Goal: Transaction & Acquisition: Purchase product/service

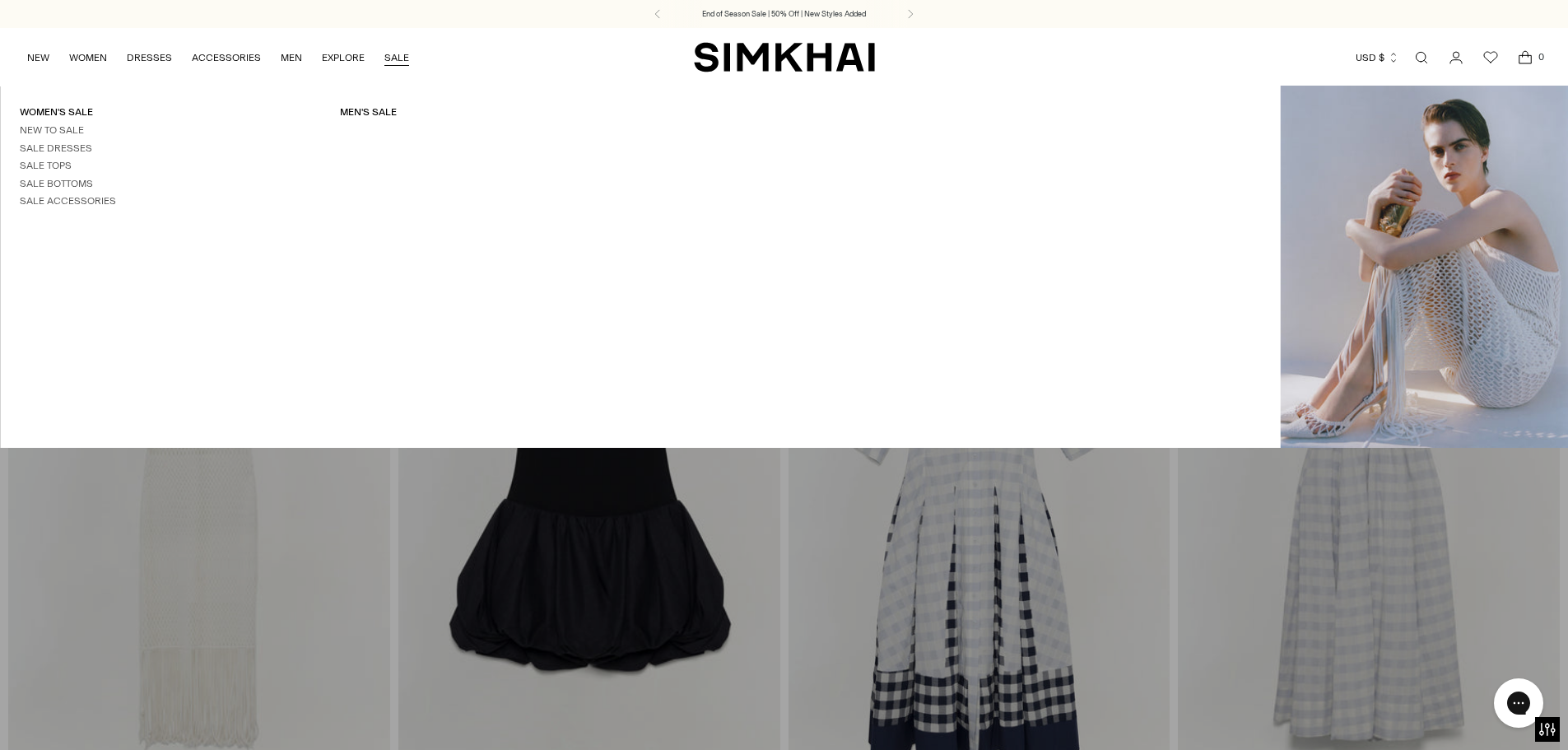
click at [393, 59] on link "SALE" at bounding box center [396, 57] width 25 height 36
click at [88, 147] on link "Sale Dresses" at bounding box center [56, 148] width 73 height 11
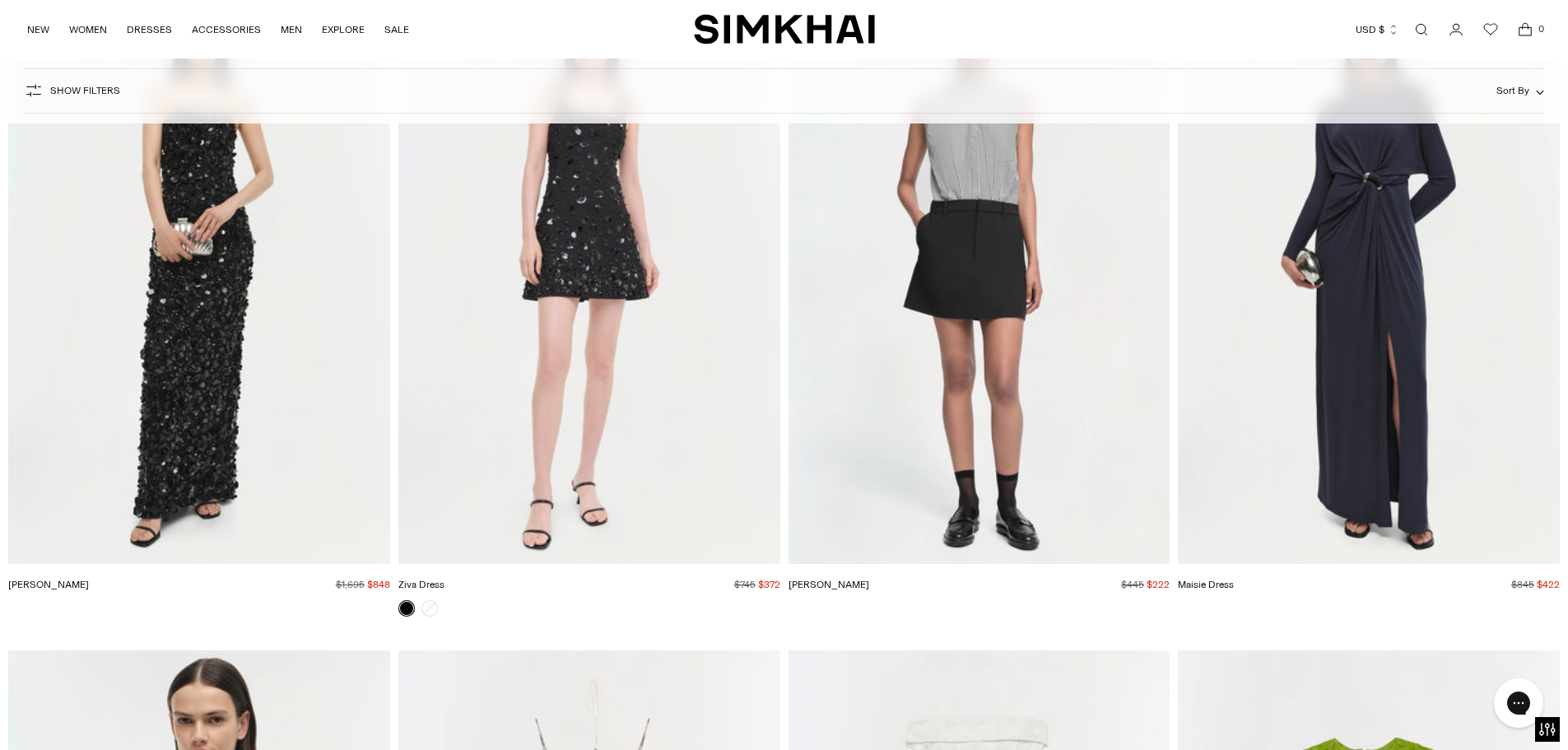
scroll to position [23040, 0]
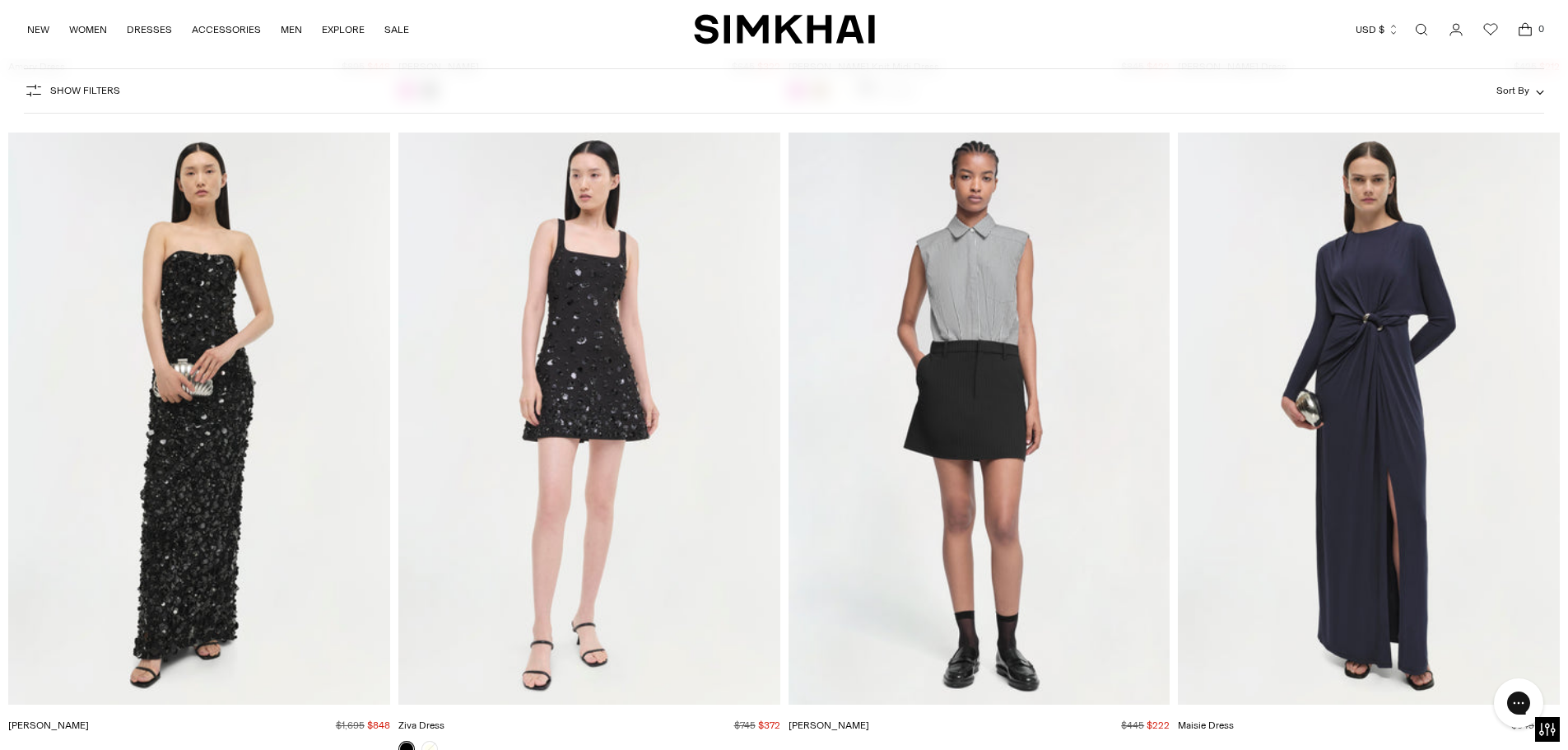
click at [0, 0] on img "Serafina Gown" at bounding box center [0, 0] width 0 height 0
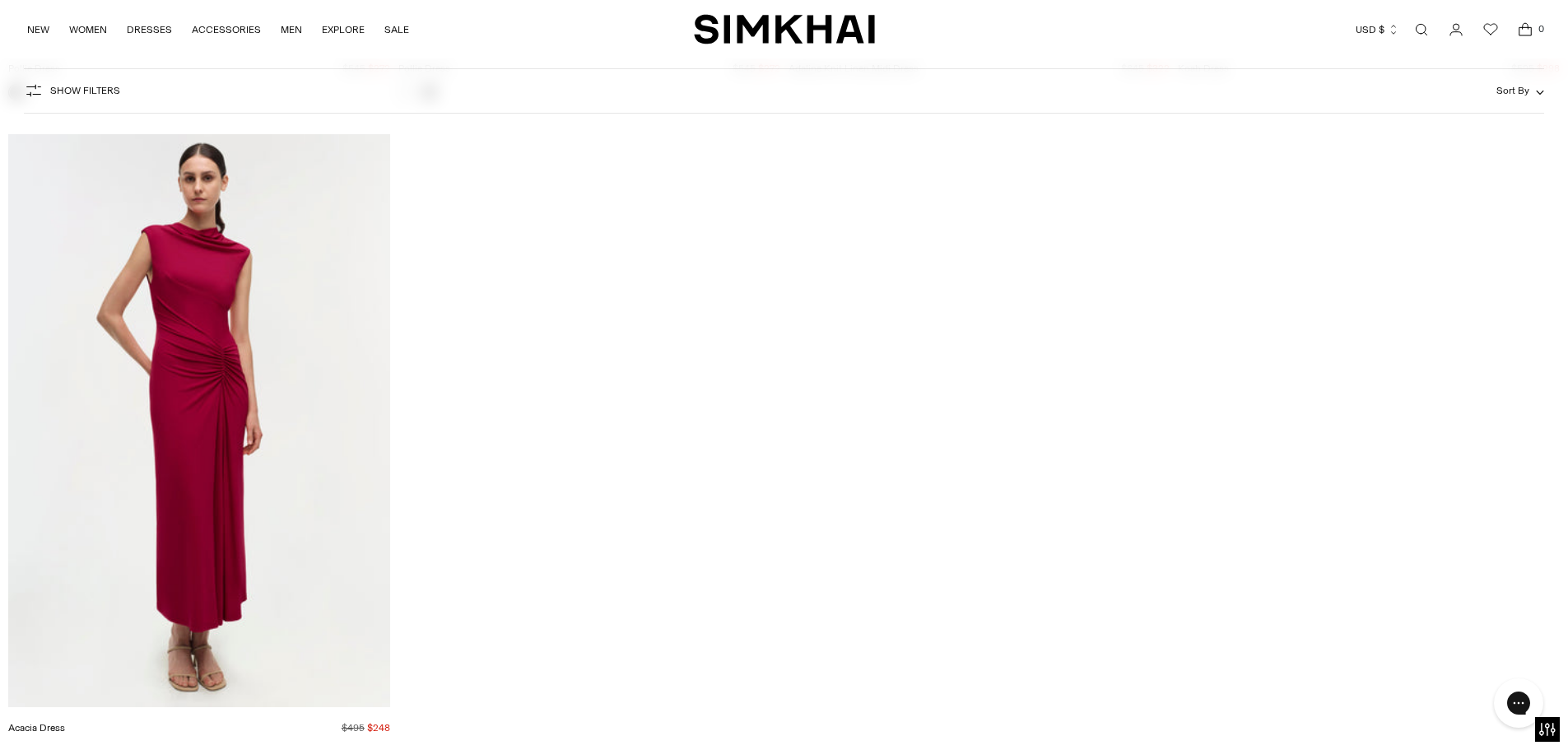
scroll to position [29621, 0]
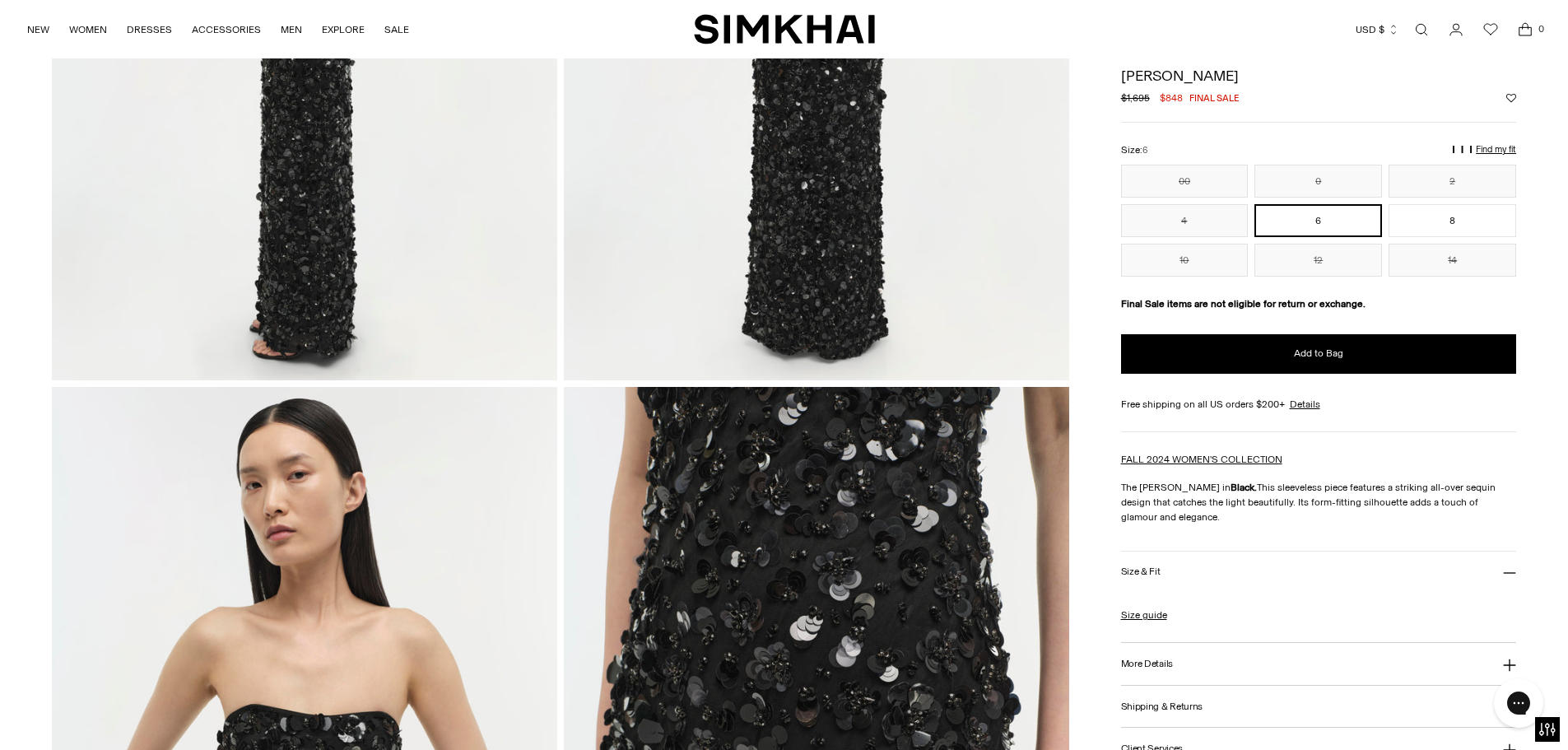
scroll to position [494, 0]
